Goal: Information Seeking & Learning: Learn about a topic

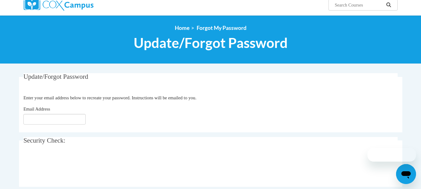
scroll to position [62, 0]
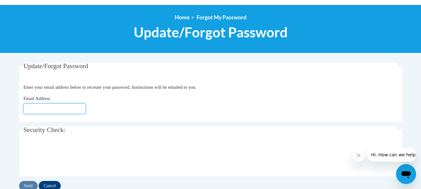
click at [52, 107] on input "Email Address" at bounding box center [54, 109] width 62 height 11
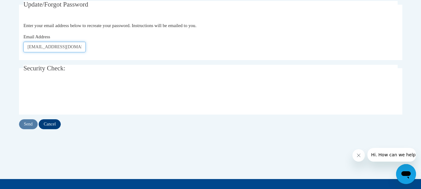
scroll to position [125, 0]
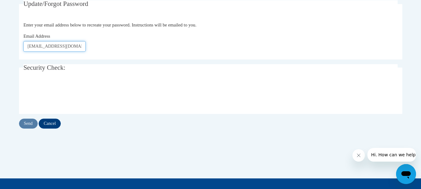
type input "jspeight@tiftarea.org"
click at [27, 122] on input "Send" at bounding box center [28, 124] width 19 height 10
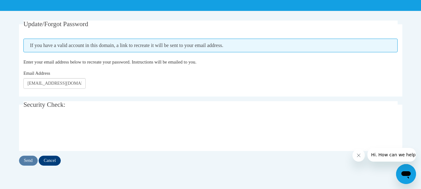
scroll to position [94, 0]
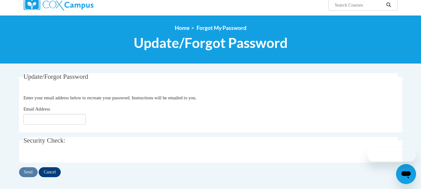
scroll to position [62, 0]
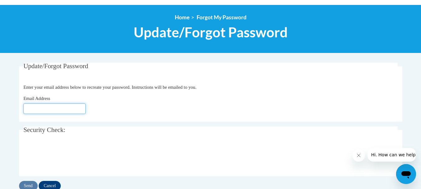
click at [61, 106] on input "Email Address" at bounding box center [54, 109] width 62 height 11
type input "[EMAIL_ADDRESS][DOMAIN_NAME]"
click at [30, 185] on input "Send" at bounding box center [28, 186] width 19 height 10
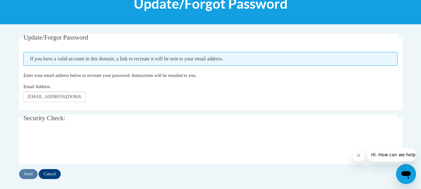
scroll to position [125, 0]
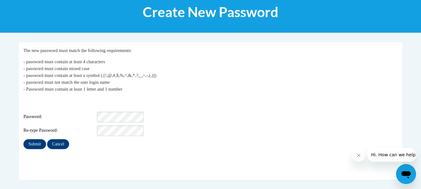
scroll to position [94, 0]
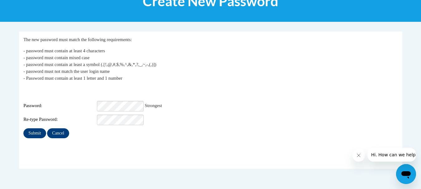
click at [109, 137] on fieldset "My Password The new password must match the following requirements: - password …" at bounding box center [211, 100] width 384 height 138
click at [32, 128] on input "Submit" at bounding box center [34, 133] width 22 height 10
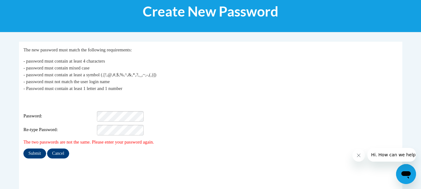
scroll to position [94, 0]
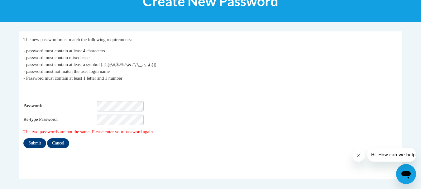
click at [192, 101] on div "Password:" at bounding box center [210, 106] width 375 height 11
click at [91, 139] on div "Submit Cancel" at bounding box center [210, 143] width 375 height 10
click at [32, 139] on input "Submit" at bounding box center [34, 143] width 22 height 10
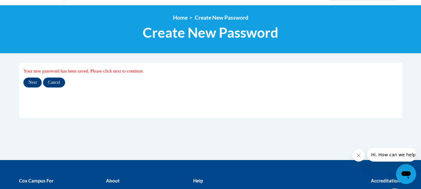
scroll to position [62, 0]
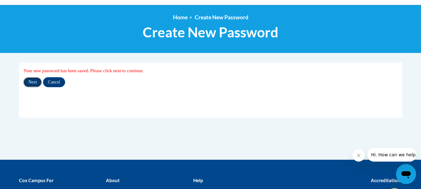
click at [33, 81] on input "Next" at bounding box center [32, 82] width 18 height 10
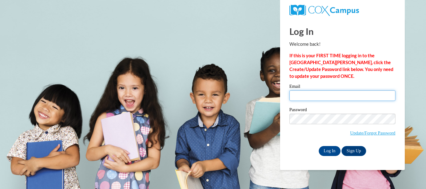
click at [300, 96] on input "Email" at bounding box center [342, 95] width 106 height 11
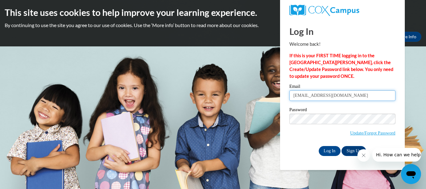
type input "[EMAIL_ADDRESS][DOMAIN_NAME]"
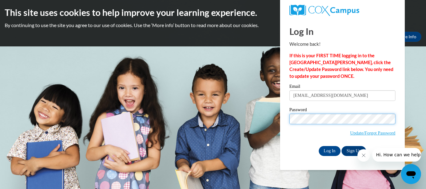
click at [319, 146] on input "Log In" at bounding box center [330, 151] width 22 height 10
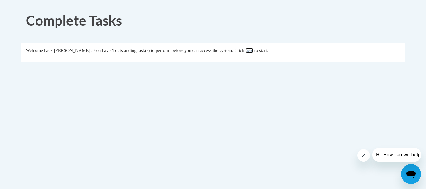
click at [253, 50] on link "here" at bounding box center [249, 50] width 8 height 5
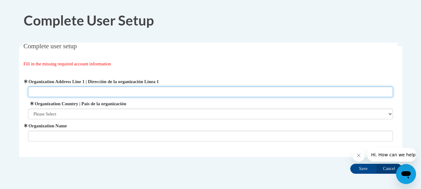
click at [86, 90] on input "Organization Address Line 1 | Dirección de la organización Línea 1" at bounding box center [210, 92] width 365 height 11
type input "P.O. Box 10 Chula, Georgia 31733"
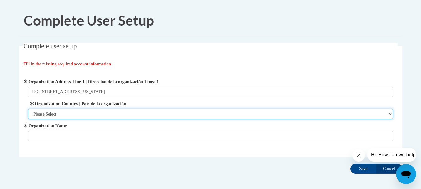
click at [89, 109] on select "Please Select United States | Estados Unidos Outside of the United States | Fue…" at bounding box center [210, 114] width 365 height 11
select select "ad49bcad-a171-4b2e-b99c-48b446064914"
click at [28, 109] on select "Please Select United States | Estados Unidos Outside of the United States | Fue…" at bounding box center [210, 114] width 365 height 11
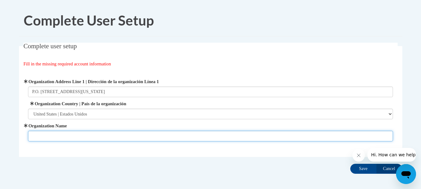
click at [61, 137] on input "Organization Name" at bounding box center [210, 136] width 365 height 11
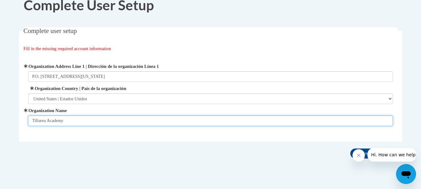
scroll to position [29, 0]
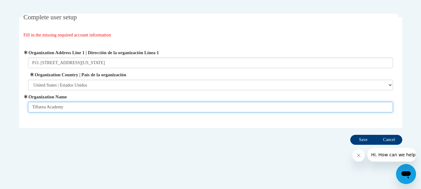
type input "Tiftarea Academy"
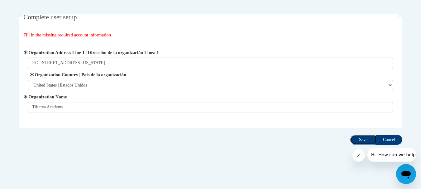
click at [364, 138] on input "Save" at bounding box center [364, 140] width 26 height 10
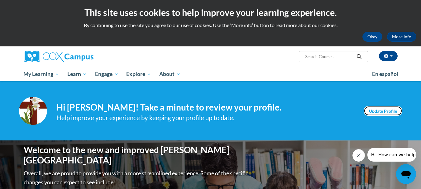
click at [387, 108] on link "Update Profile" at bounding box center [383, 111] width 39 height 10
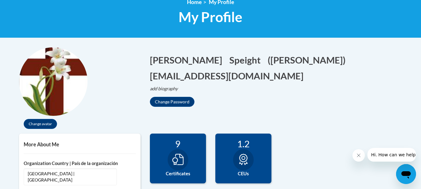
scroll to position [94, 0]
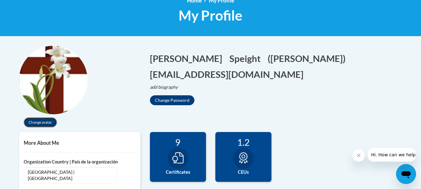
click at [44, 123] on button "Change avatar" at bounding box center [40, 123] width 33 height 10
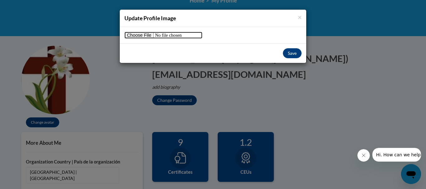
click at [140, 36] on input "file" at bounding box center [163, 35] width 78 height 7
type input "C:\fakepath\IMG_6121.JPG"
click at [292, 54] on button "Save" at bounding box center [292, 53] width 19 height 10
click at [292, 51] on button "Save" at bounding box center [292, 53] width 19 height 10
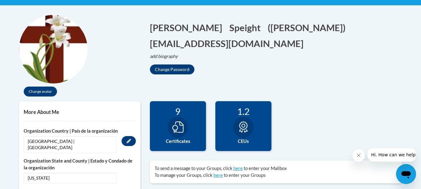
scroll to position [125, 0]
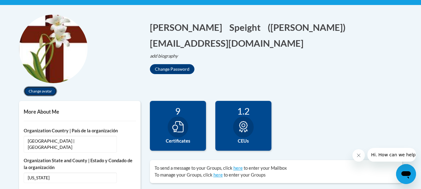
click at [45, 88] on button "Change avatar" at bounding box center [40, 91] width 33 height 10
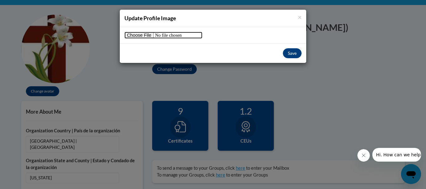
click at [137, 34] on input "file" at bounding box center [163, 35] width 78 height 7
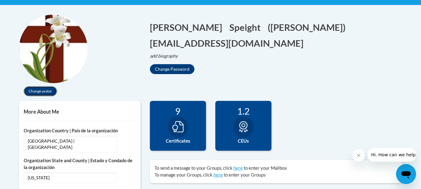
click at [41, 89] on button "Change avatar" at bounding box center [40, 91] width 33 height 10
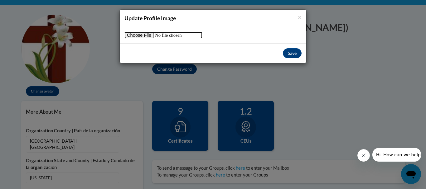
click at [138, 36] on input "file" at bounding box center [163, 35] width 78 height 7
type input "C:\fakepath\cross.jpg"
click at [287, 52] on button "Save" at bounding box center [292, 53] width 19 height 10
click at [291, 52] on button "Save" at bounding box center [292, 53] width 19 height 10
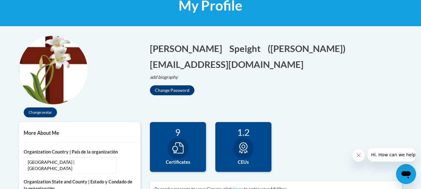
scroll to position [94, 0]
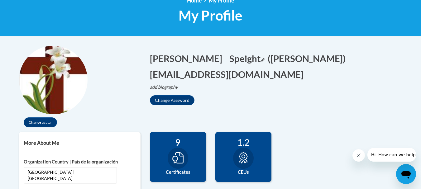
click at [230, 59] on button "Speight Edit" at bounding box center [247, 58] width 35 height 13
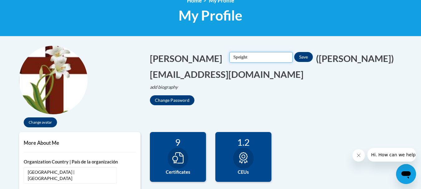
click at [230, 57] on input "Speight" at bounding box center [261, 57] width 63 height 11
click at [294, 56] on button "Save" at bounding box center [303, 57] width 19 height 10
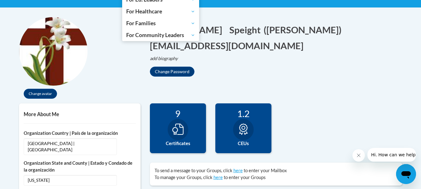
scroll to position [125, 0]
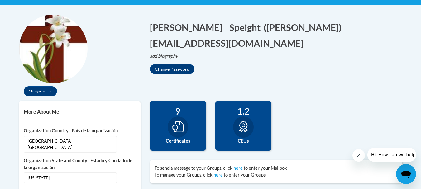
click at [182, 126] on icon at bounding box center [177, 126] width 11 height 11
click at [179, 113] on div "9" at bounding box center [178, 111] width 47 height 11
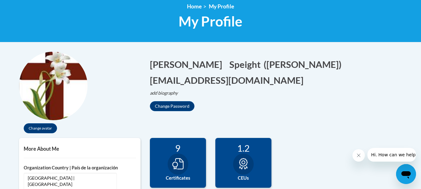
scroll to position [0, 0]
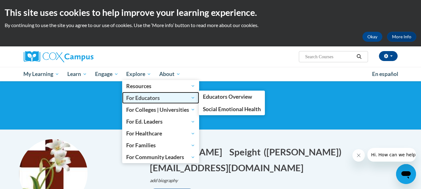
click at [155, 99] on span "For Educators" at bounding box center [160, 97] width 69 height 7
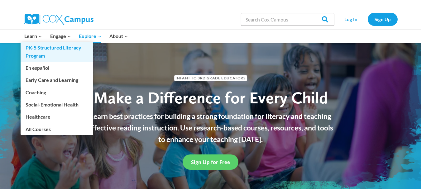
click at [39, 48] on link "PK-5 Structured Literacy Program" at bounding box center [57, 52] width 73 height 20
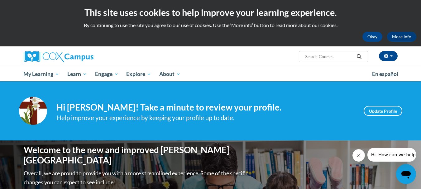
click at [337, 58] on input "Search..." at bounding box center [330, 56] width 50 height 7
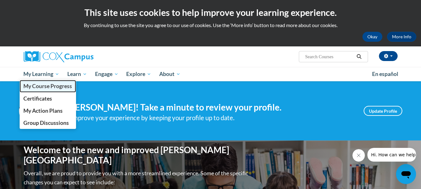
click at [51, 87] on span "My Course Progress" at bounding box center [47, 86] width 49 height 7
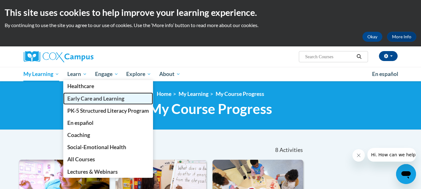
click at [108, 100] on span "Early Care and Learning" at bounding box center [95, 98] width 57 height 7
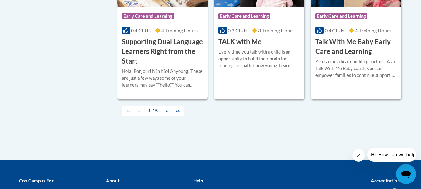
scroll to position [998, 0]
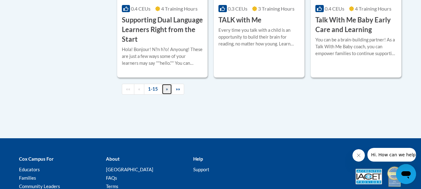
click at [168, 95] on link "»" at bounding box center [167, 89] width 10 height 11
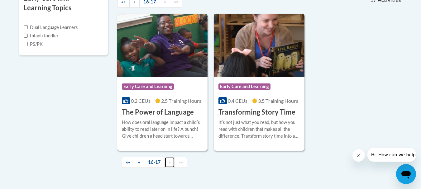
scroll to position [231, 0]
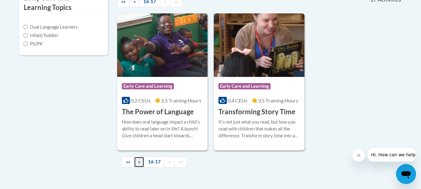
click at [139, 161] on span "«" at bounding box center [139, 161] width 2 height 5
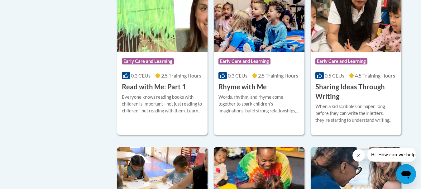
scroll to position [761, 0]
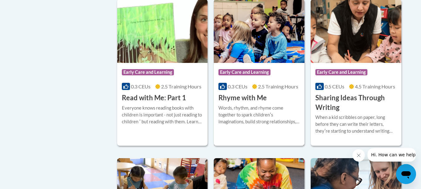
click at [235, 103] on h3 "Rhyme with Me" at bounding box center [243, 98] width 48 height 10
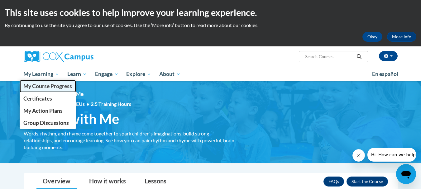
click at [49, 85] on span "My Course Progress" at bounding box center [47, 86] width 49 height 7
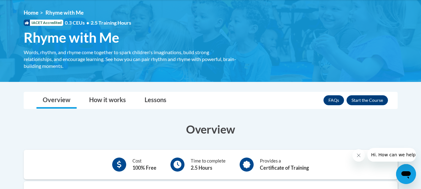
scroll to position [62, 0]
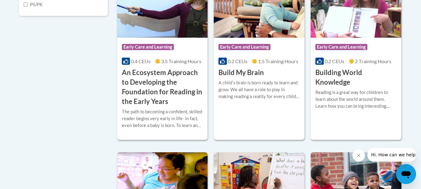
scroll to position [312, 0]
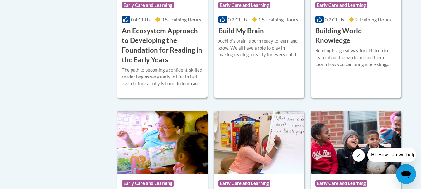
click at [180, 49] on h3 "An Ecosystem Approach to Developing the Foundation for Reading in the Early Yea…" at bounding box center [162, 45] width 81 height 38
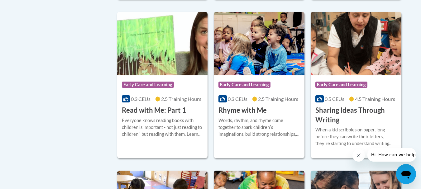
scroll to position [780, 0]
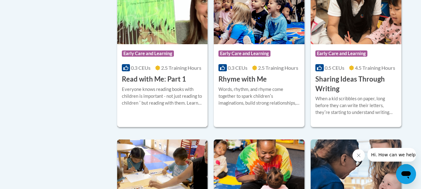
click at [162, 84] on h3 "Read with Me: Part 1" at bounding box center [154, 80] width 64 height 10
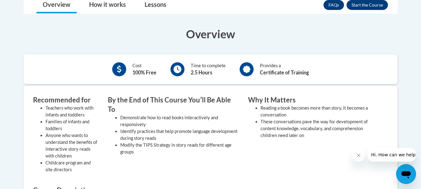
scroll to position [187, 0]
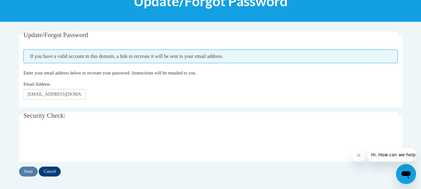
scroll to position [94, 0]
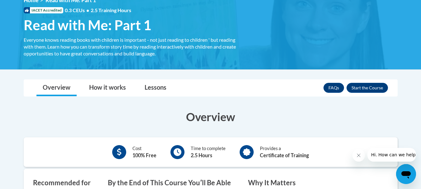
scroll to position [94, 0]
